Goal: Communication & Community: Answer question/provide support

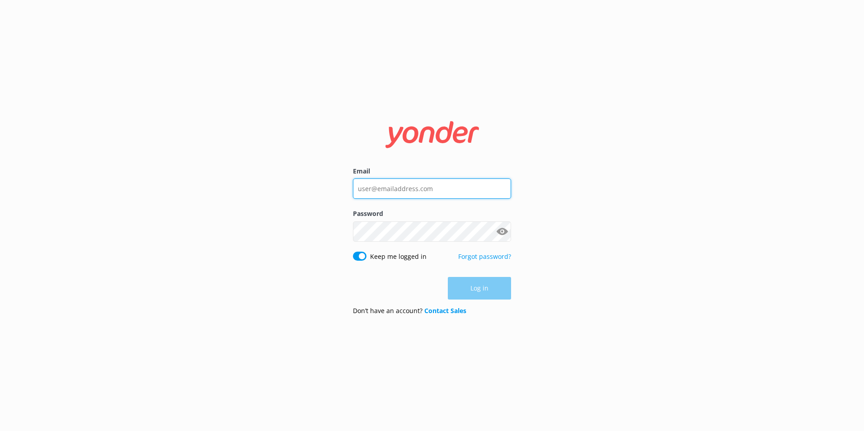
type input "[EMAIL_ADDRESS][DOMAIN_NAME]"
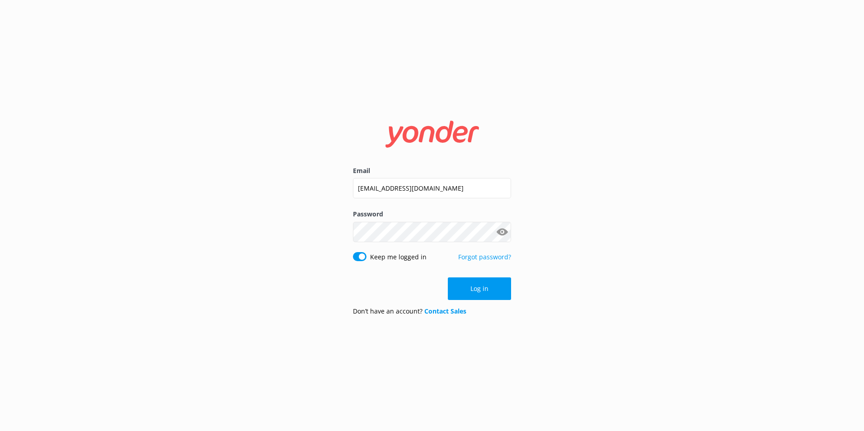
click at [502, 234] on button "Show password" at bounding box center [502, 232] width 18 height 18
click at [474, 288] on button "Log in" at bounding box center [479, 288] width 63 height 23
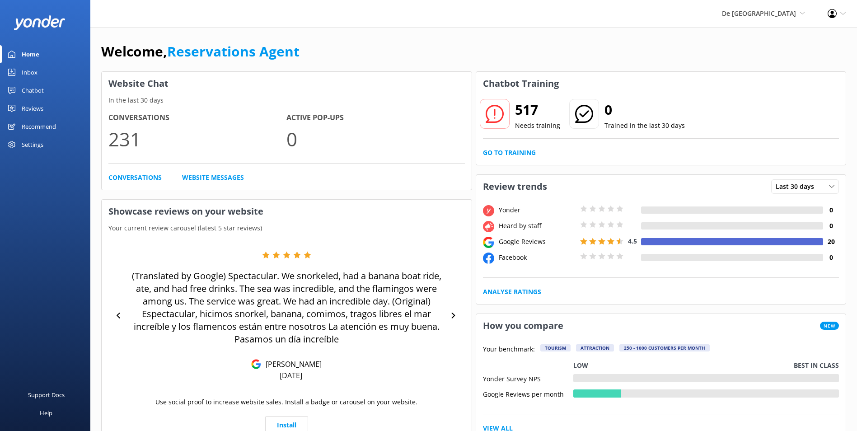
click at [33, 75] on div "Inbox" at bounding box center [30, 72] width 16 height 18
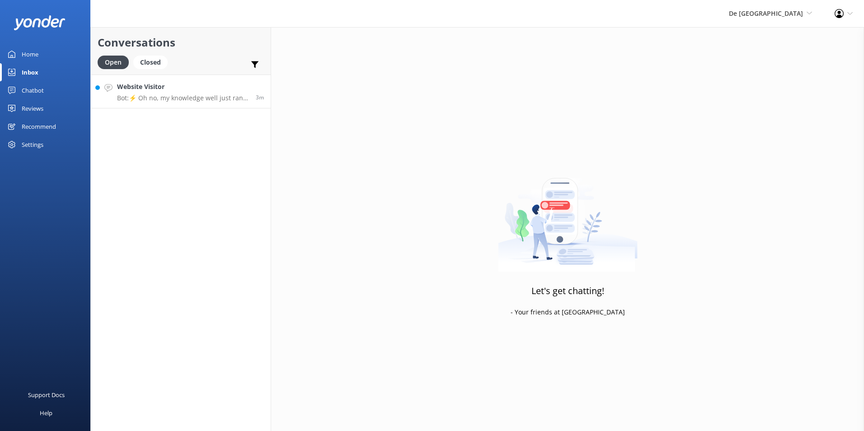
click at [203, 97] on p "Bot: ⚡ Oh no, my knowledge well just ran dry! Could you reshuffle your question…" at bounding box center [183, 98] width 132 height 8
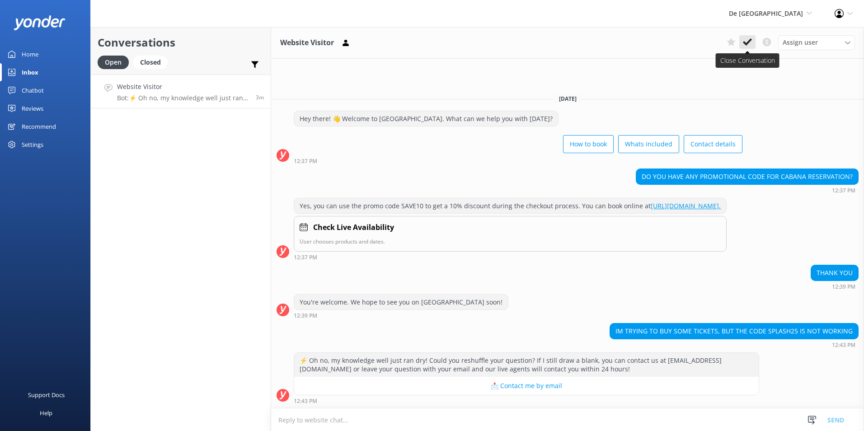
click at [746, 40] on icon at bounding box center [747, 42] width 9 height 9
